Goal: Task Accomplishment & Management: Manage account settings

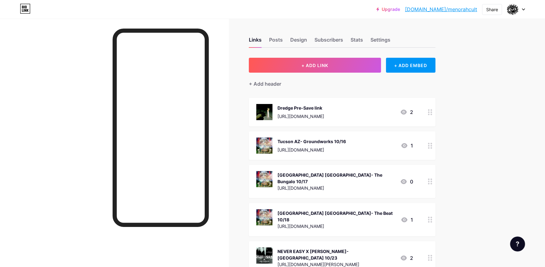
click at [420, 108] on div "Dredge Pre-Save link [URL][DOMAIN_NAME] 2" at bounding box center [342, 112] width 187 height 29
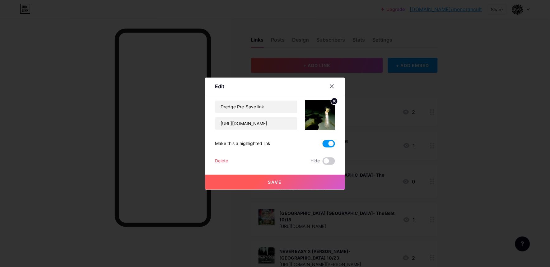
click at [218, 158] on div "Delete" at bounding box center [221, 161] width 13 height 7
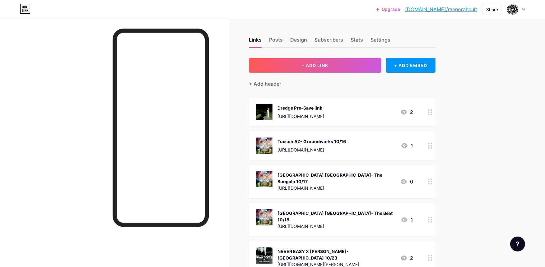
click at [288, 156] on button "Confirm" at bounding box center [307, 157] width 70 height 15
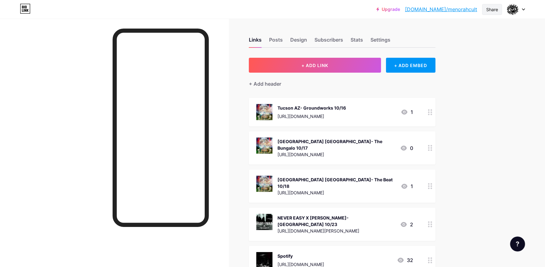
click at [487, 11] on div "Share" at bounding box center [492, 9] width 12 height 7
click at [444, 34] on div "Copy link" at bounding box center [440, 31] width 23 height 7
click at [300, 61] on button "+ ADD LINK" at bounding box center [315, 65] width 132 height 15
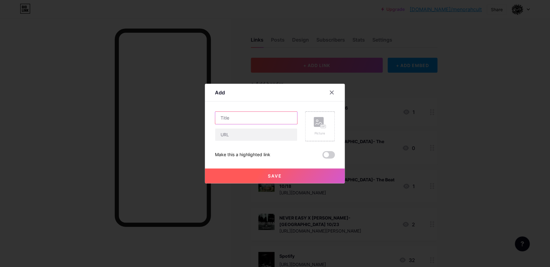
click at [266, 116] on input "text" at bounding box center [256, 118] width 82 height 12
type input "NEW SINGLE DREDGE"
click at [232, 138] on input "text" at bounding box center [256, 135] width 82 height 12
paste input "[URL][DOMAIN_NAME]"
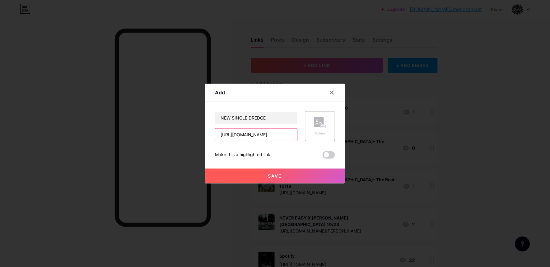
type input "[URL][DOMAIN_NAME]"
click at [323, 126] on icon at bounding box center [323, 127] width 0 height 2
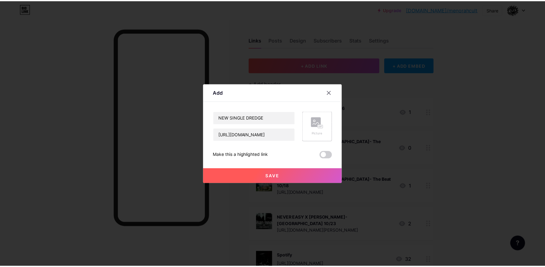
scroll to position [0, 0]
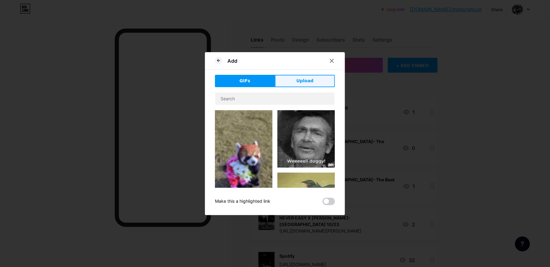
click at [291, 83] on button "Upload" at bounding box center [305, 81] width 60 height 12
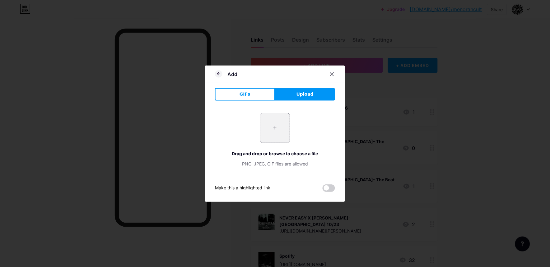
click at [270, 122] on input "file" at bounding box center [274, 127] width 29 height 29
type input "C:\fakepath\dredgeCover6 (1).jpg"
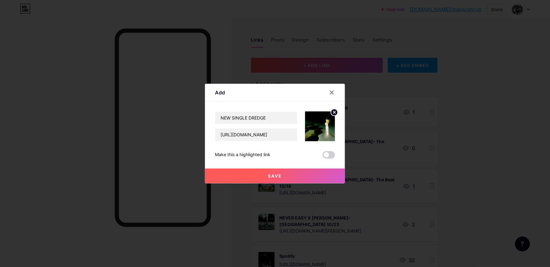
click at [277, 174] on span "Save" at bounding box center [275, 175] width 14 height 5
